Goal: Transaction & Acquisition: Purchase product/service

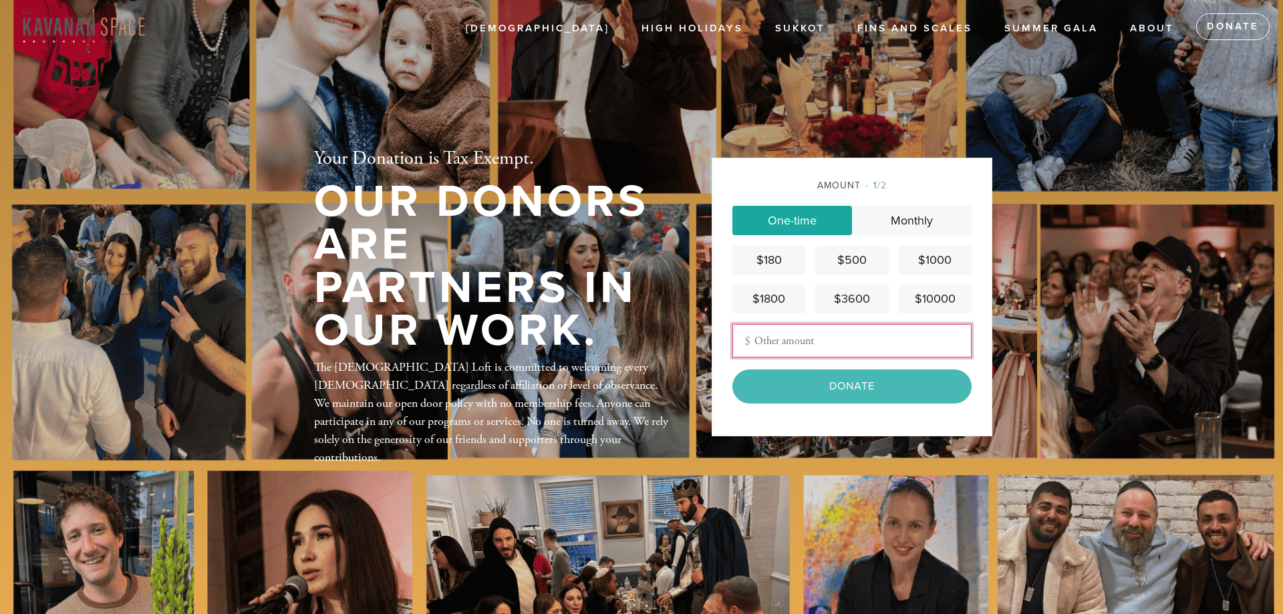
click at [774, 344] on input "Other Amount" at bounding box center [852, 340] width 239 height 33
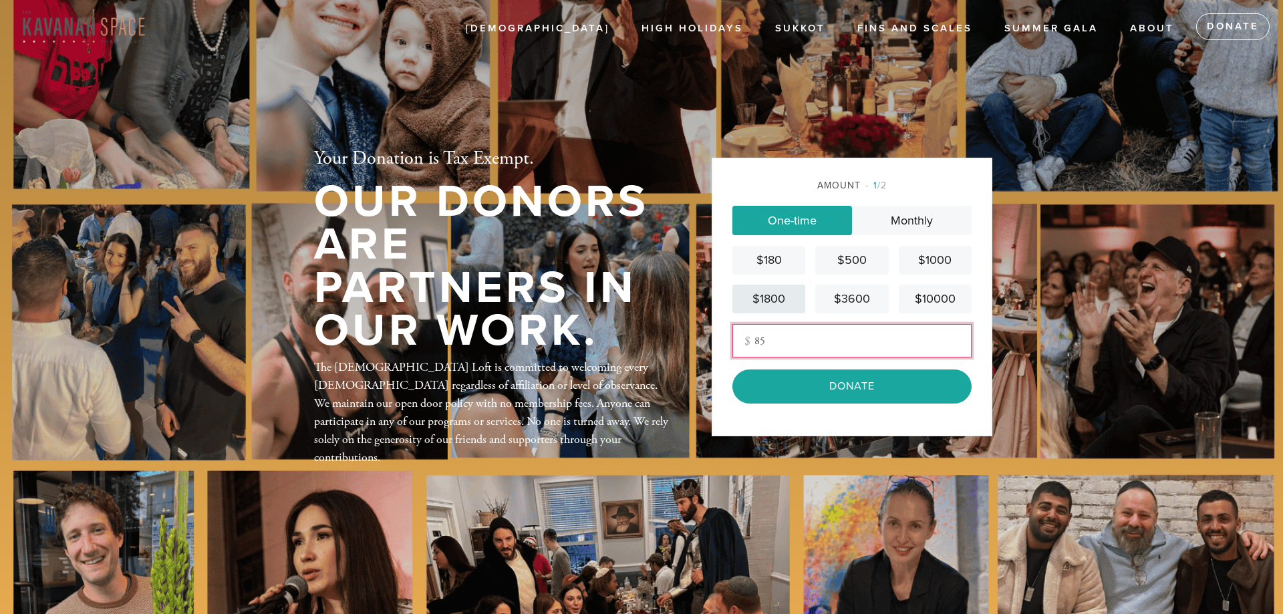
type input "8"
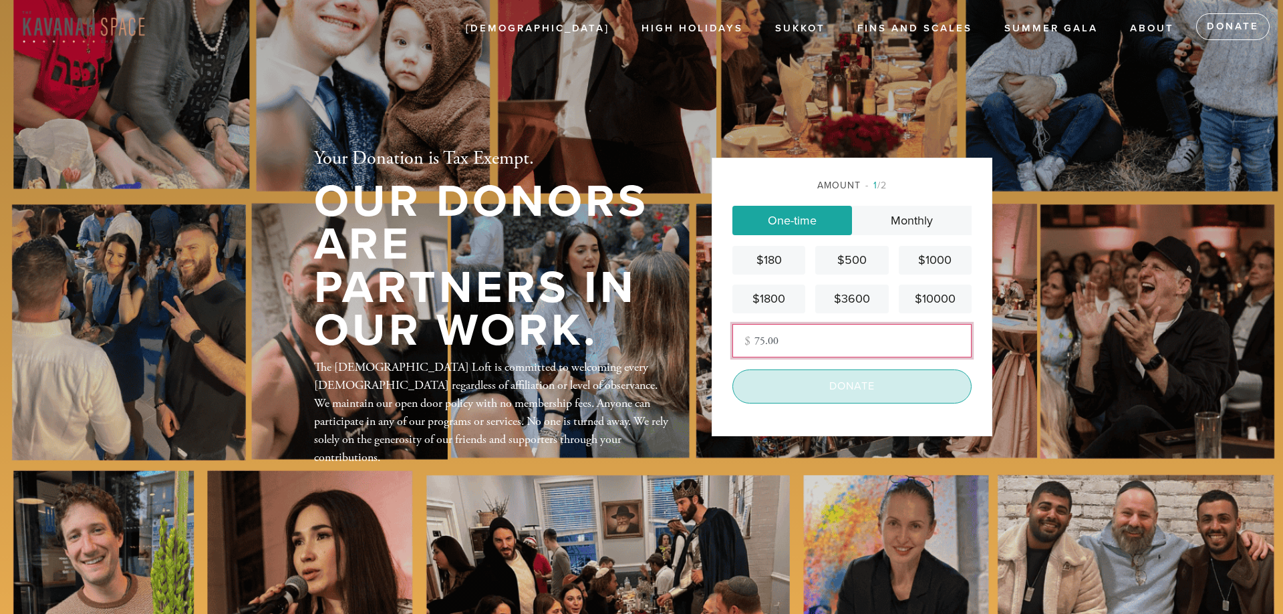
type input "75.00"
click at [859, 390] on input "Donate" at bounding box center [852, 386] width 239 height 33
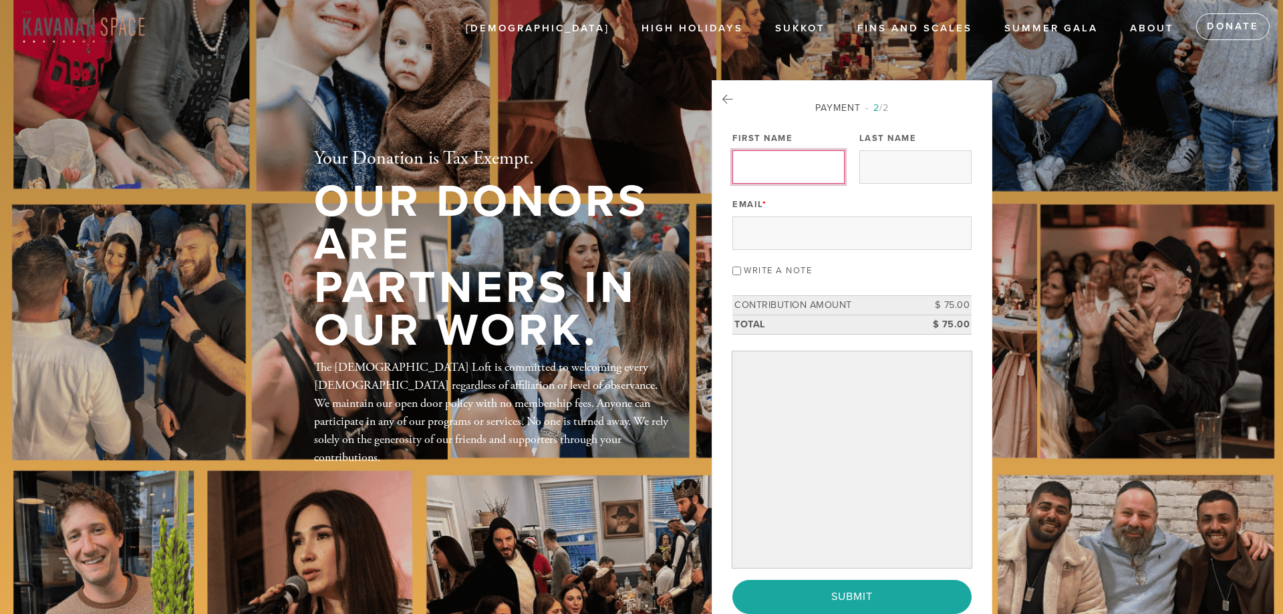
click at [761, 171] on input "First Name" at bounding box center [789, 166] width 112 height 33
type input "MILENE"
type input "MANSOURI"
type input "Mileniummnm@aol.com"
click at [737, 273] on input "Write a note" at bounding box center [737, 271] width 9 height 9
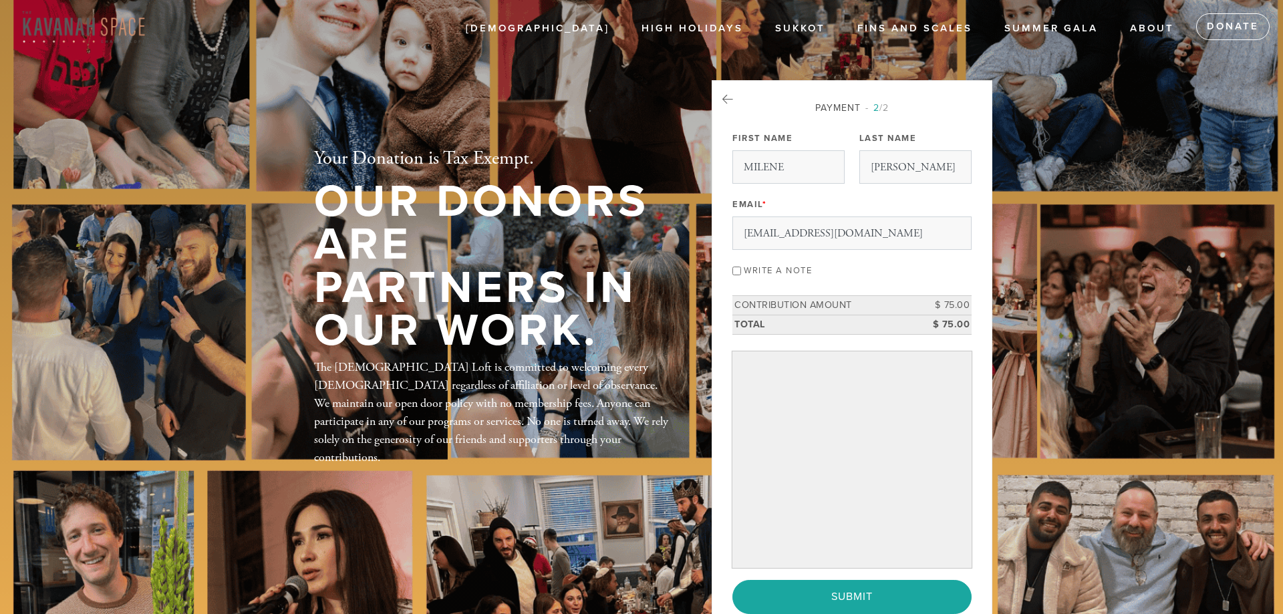
checkbox input "true"
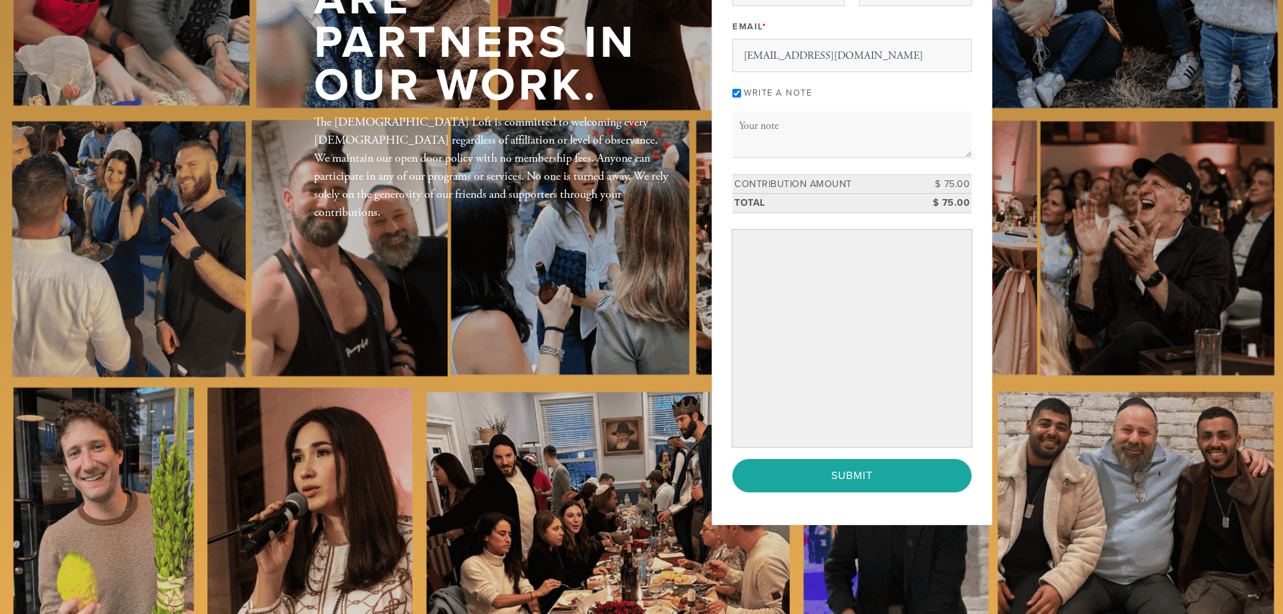
scroll to position [205, 0]
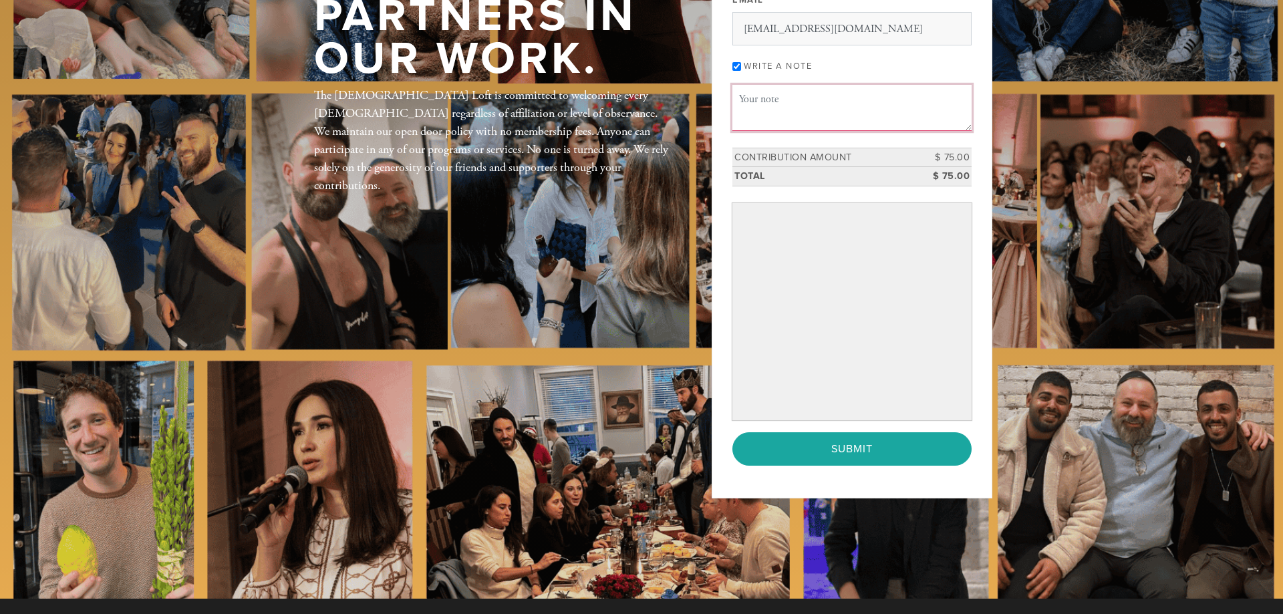
click at [749, 92] on textarea "Message or dedication" at bounding box center [852, 107] width 239 height 45
type textarea "d"
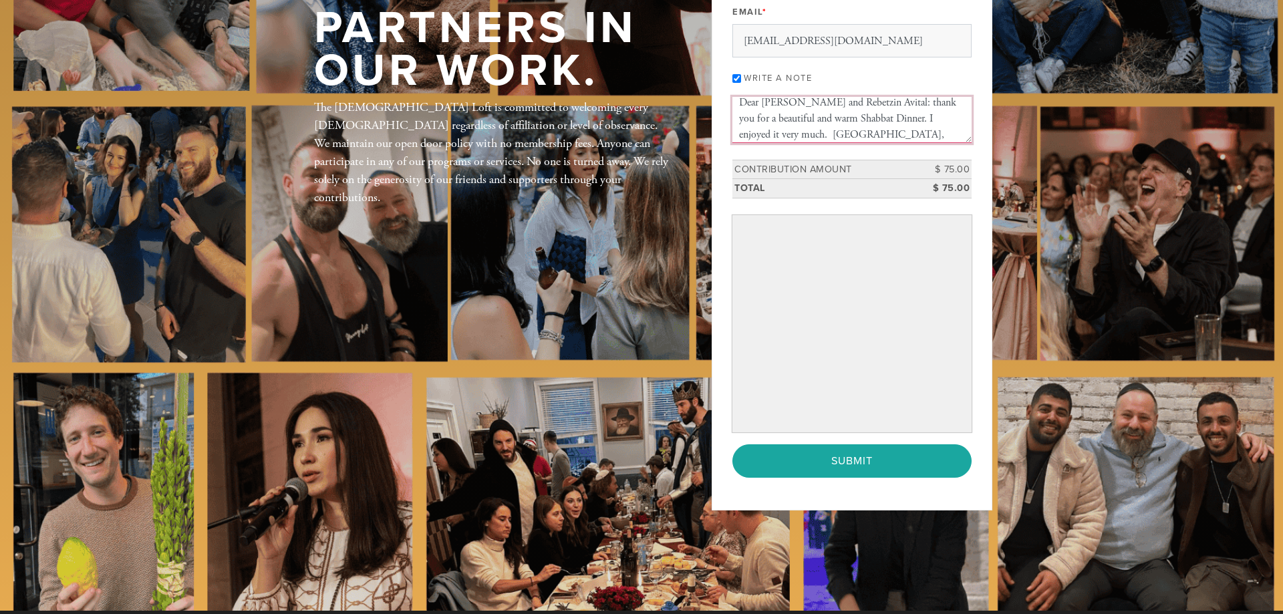
scroll to position [273, 0]
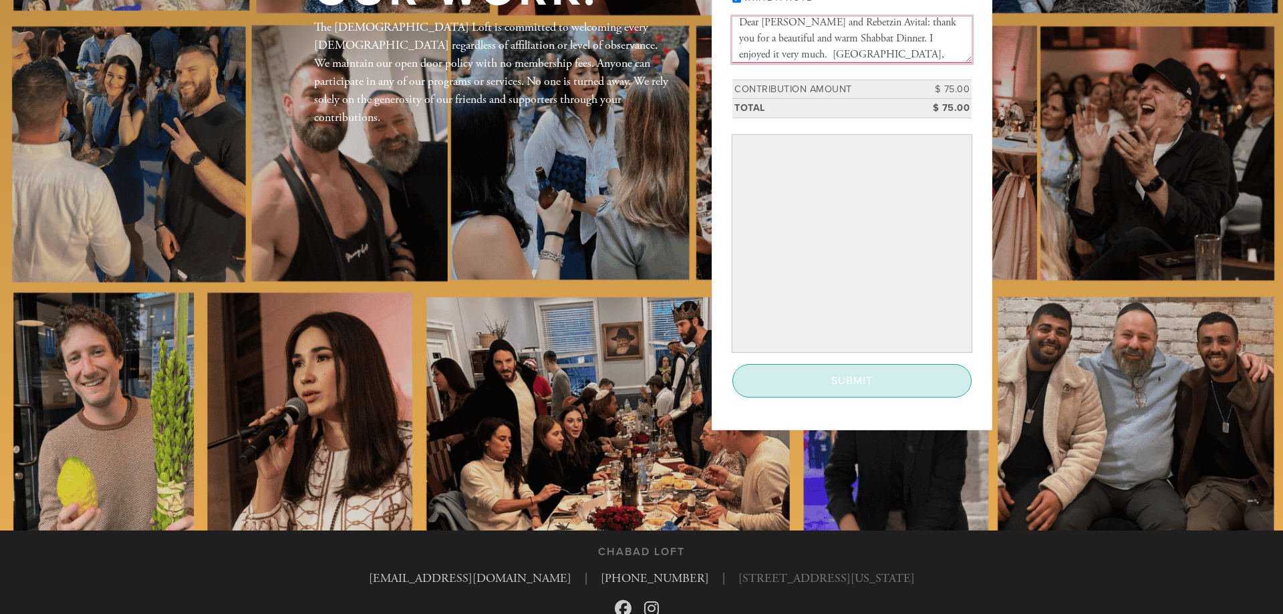
type textarea "Dear Rabbi Yacov and Rebetzin Avital: thank you for a beautiful and warm Shabba…"
click at [867, 384] on input "Submit" at bounding box center [852, 380] width 239 height 33
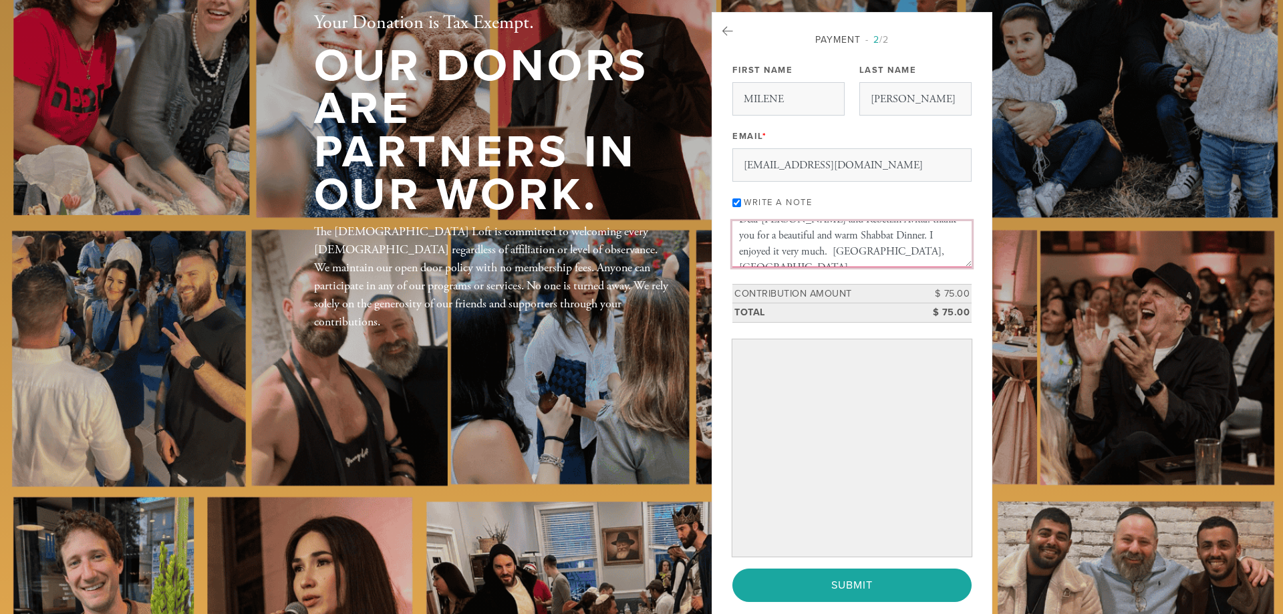
scroll to position [0, 0]
drag, startPoint x: 839, startPoint y: 259, endPoint x: 727, endPoint y: 220, distance: 118.8
click at [733, 221] on textarea "Dear Rabbi Yacov and Rebetzin Avital: thank you for a beautiful and warm Shabba…" at bounding box center [852, 243] width 239 height 45
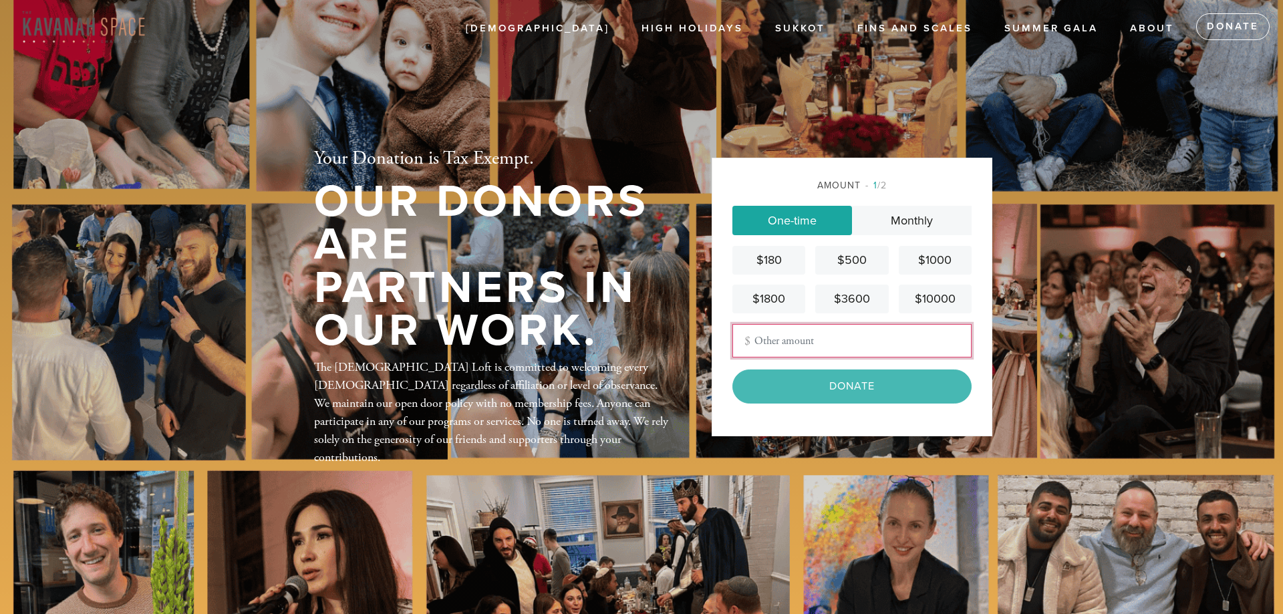
click at [785, 336] on input "Other Amount" at bounding box center [852, 340] width 239 height 33
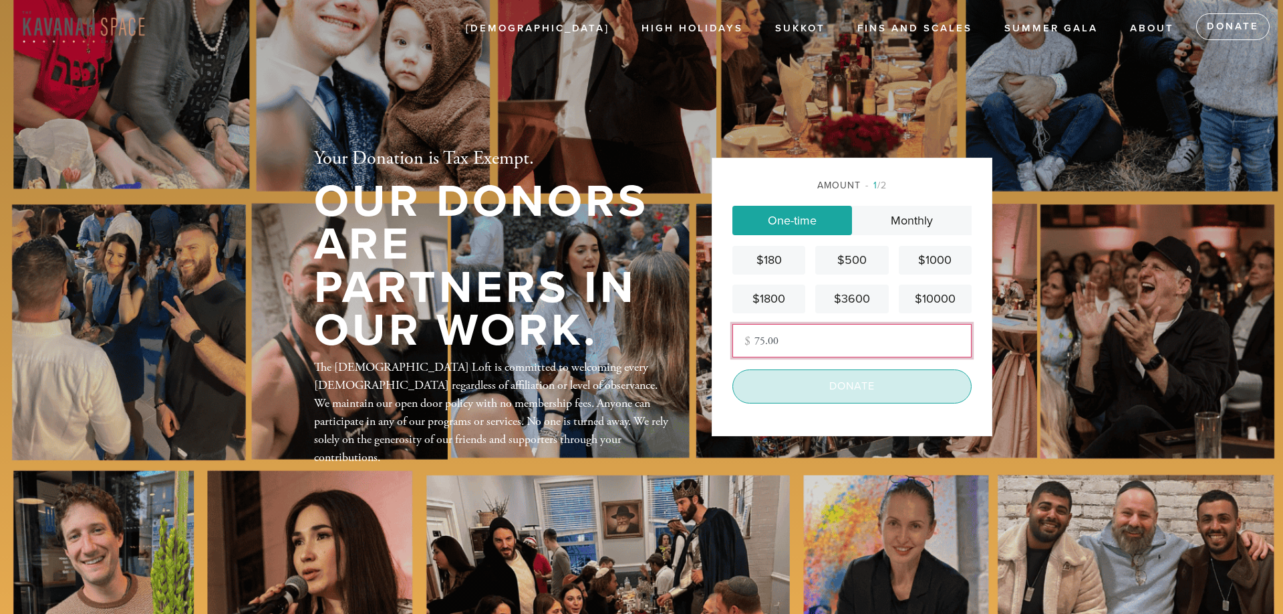
type input "75.00"
click at [866, 388] on input "Donate" at bounding box center [852, 386] width 239 height 33
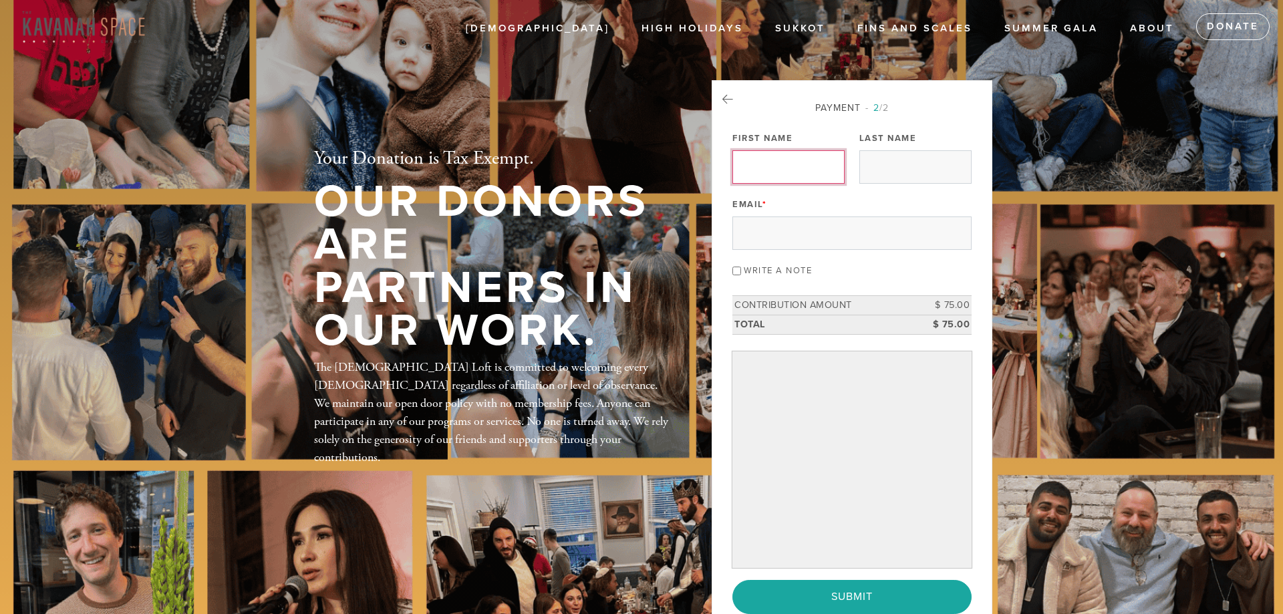
click at [772, 165] on input "First Name" at bounding box center [789, 166] width 112 height 33
click at [751, 169] on input "First Name" at bounding box center [789, 166] width 112 height 33
type input "MILENE"
type input "MANSOURI"
type input "Mileniummnm@aol.com"
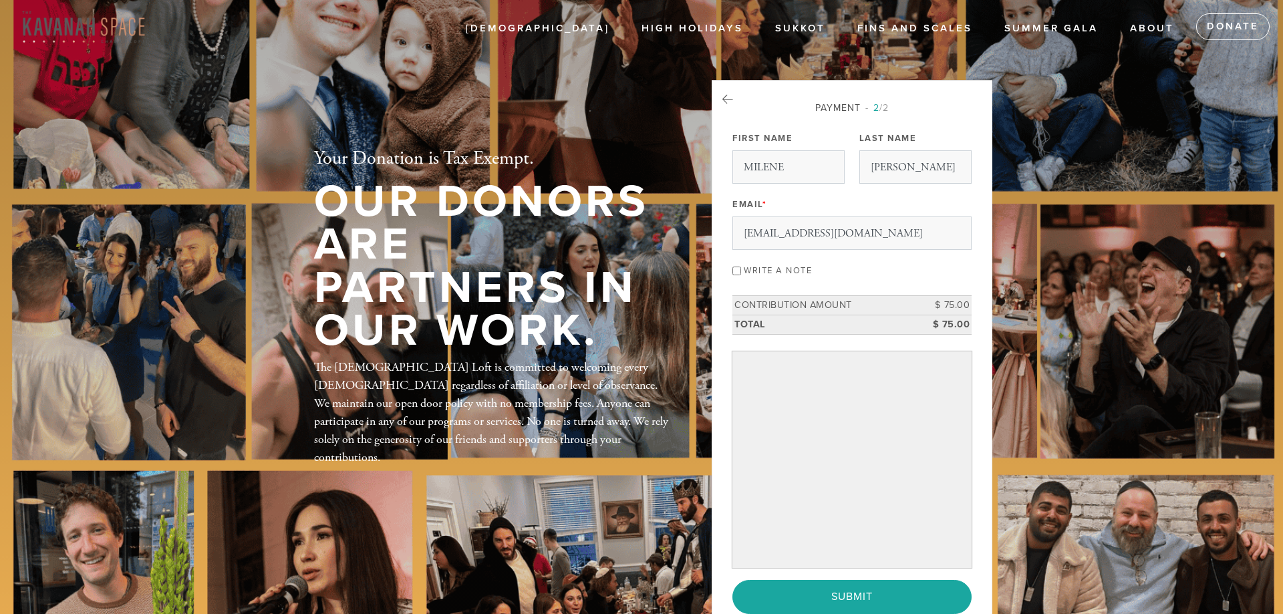
click at [735, 270] on input "Write a note" at bounding box center [737, 271] width 9 height 9
checkbox input "true"
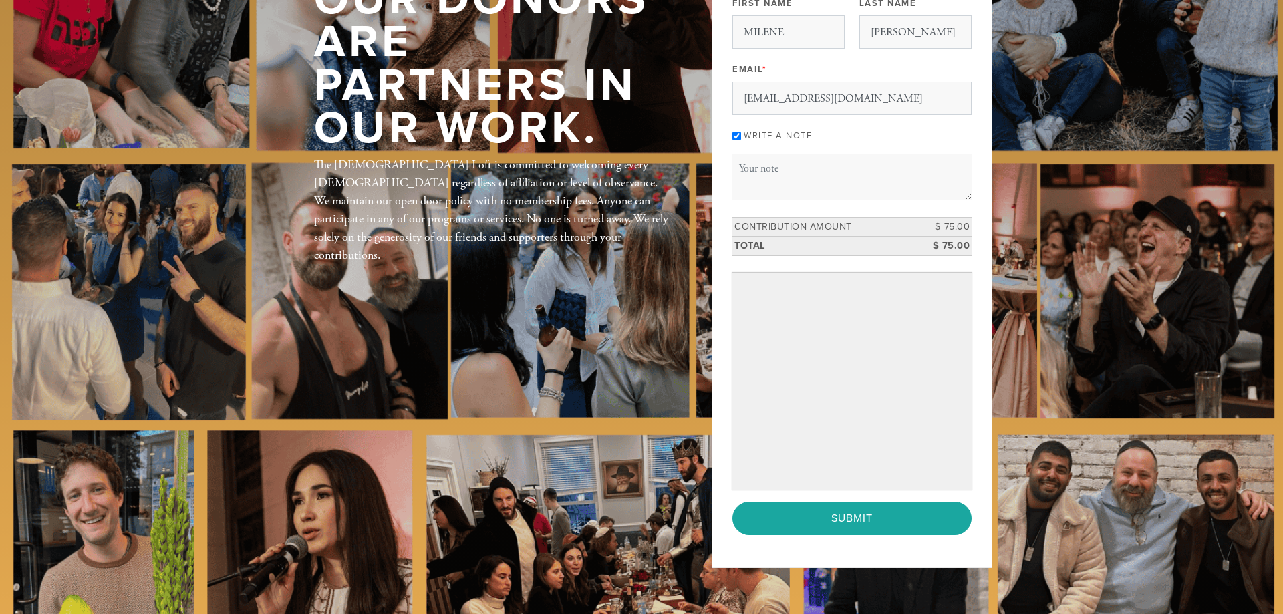
scroll to position [136, 0]
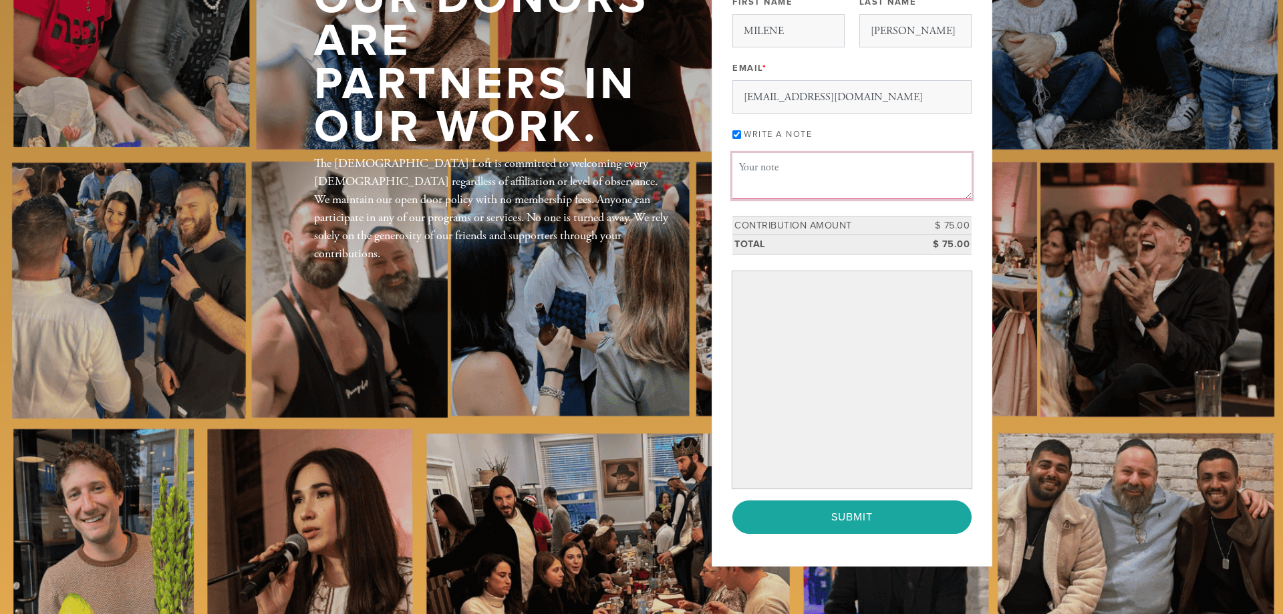
click at [758, 170] on textarea "Message or dedication" at bounding box center [852, 175] width 239 height 45
paste textarea "Dear Rabbi Yacov and Rebetzin Avital: thank you for a beautiful and warm Shabba…"
type textarea "Dear Rabbi Yacov and Rebetzin Avital: thank you for a beautiful and warm Shabba…"
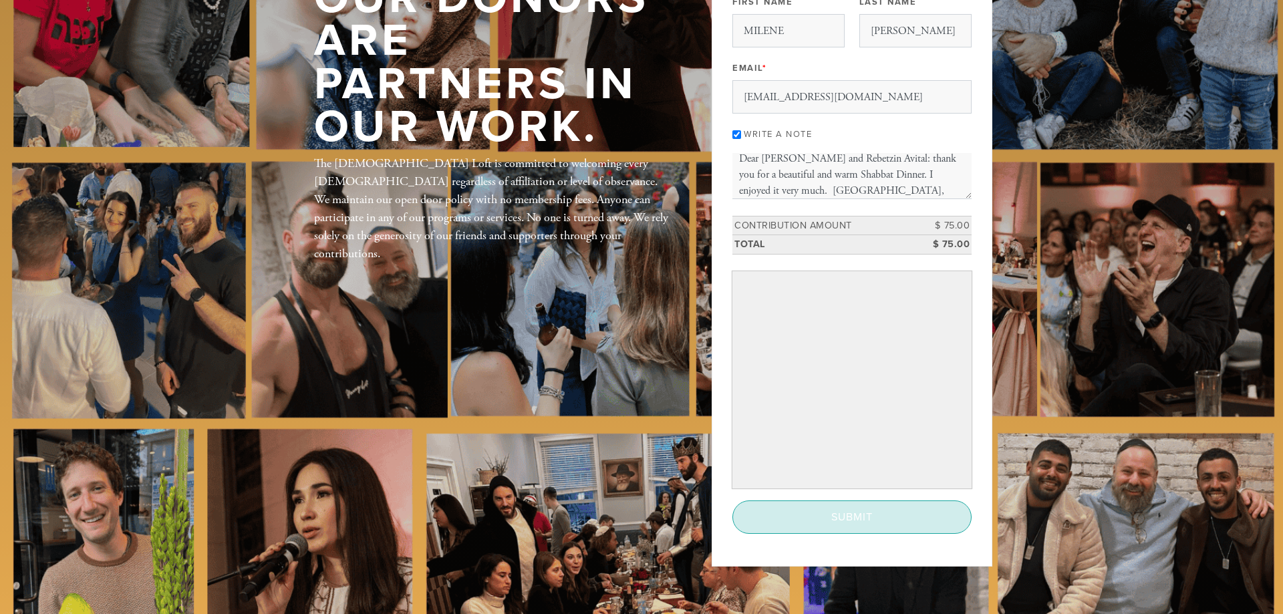
click at [834, 526] on input "Submit" at bounding box center [852, 517] width 239 height 33
